Goal: Find specific page/section: Find specific page/section

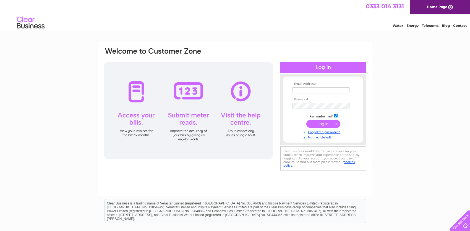
type input "[EMAIL_ADDRESS][DOMAIN_NAME]"
click at [319, 122] on input "submit" at bounding box center [323, 124] width 34 height 8
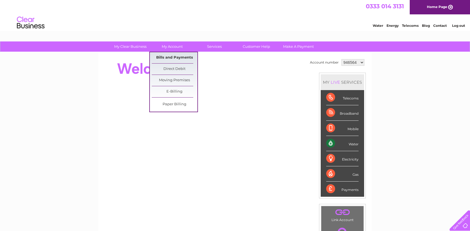
click at [173, 55] on link "Bills and Payments" at bounding box center [175, 57] width 46 height 11
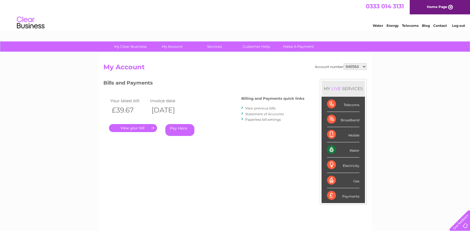
click at [139, 126] on link "." at bounding box center [133, 128] width 48 height 8
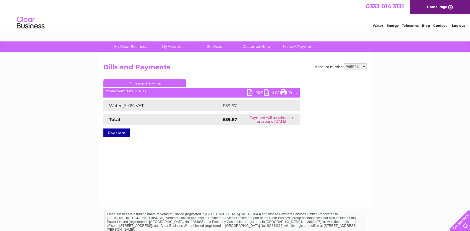
click at [252, 94] on link "PDF" at bounding box center [255, 93] width 17 height 8
